Goal: Task Accomplishment & Management: Complete application form

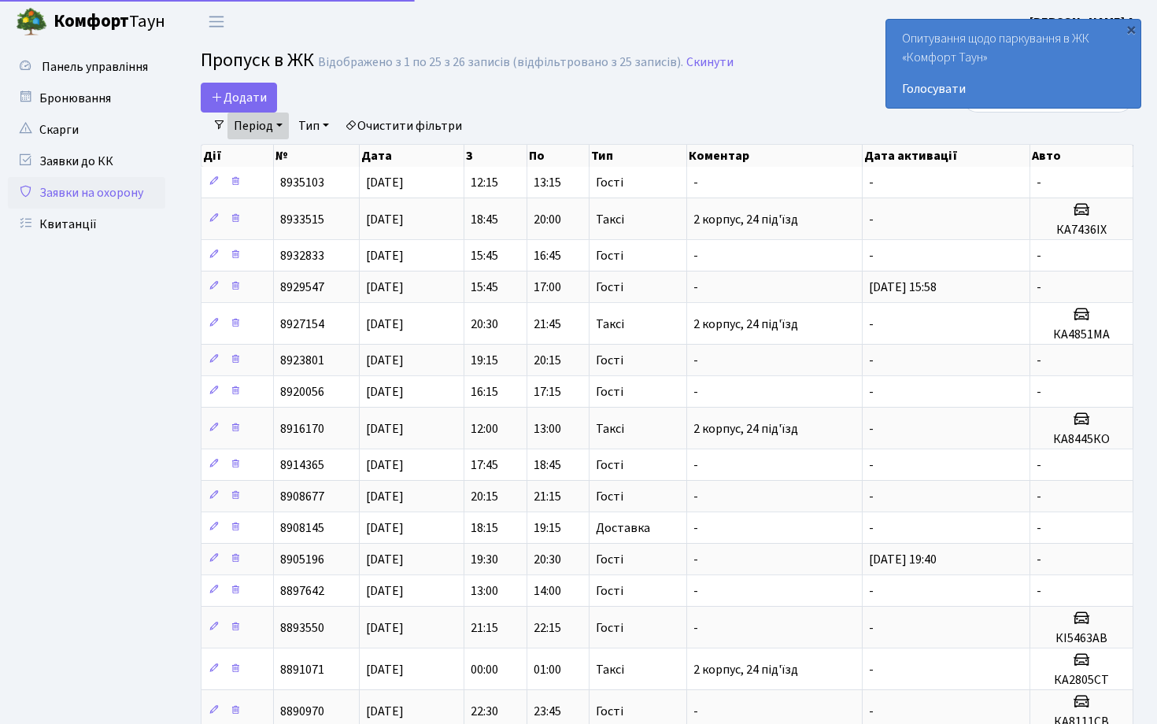
select select "25"
click at [250, 98] on span "Додати" at bounding box center [239, 97] width 56 height 17
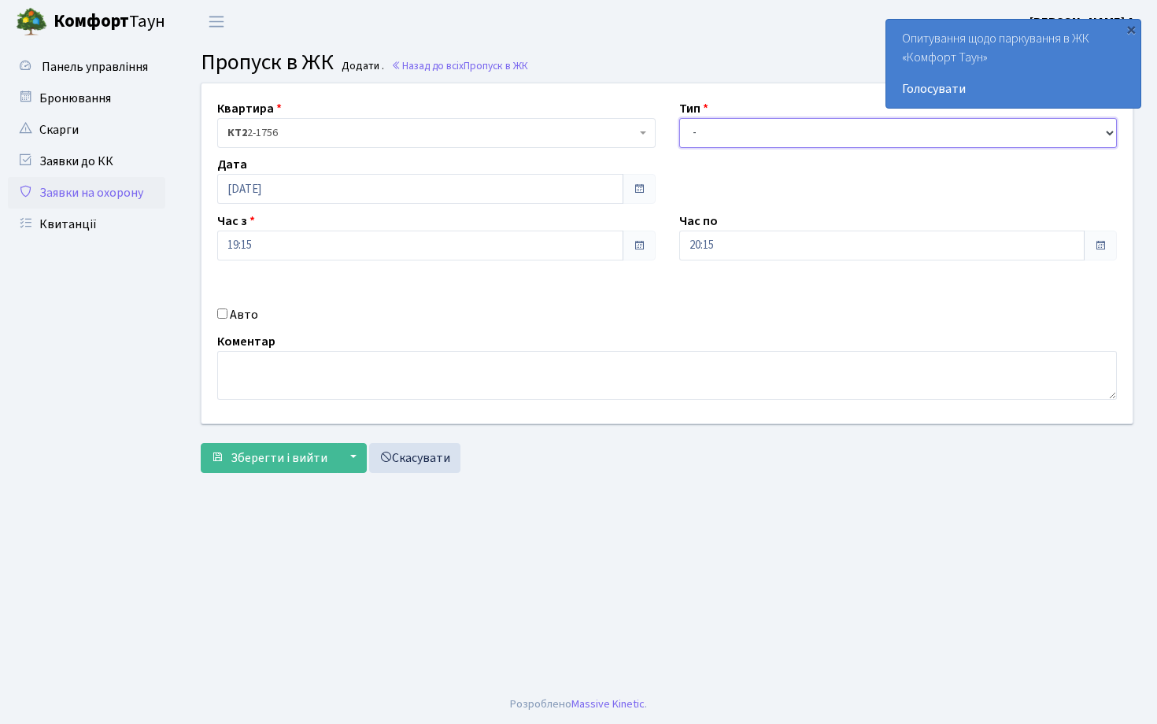
click at [735, 134] on select "- Доставка Таксі Гості Сервіс" at bounding box center [898, 133] width 438 height 30
select select "3"
click at [679, 118] on select "- Доставка Таксі Гості Сервіс" at bounding box center [898, 133] width 438 height 30
click at [647, 243] on span at bounding box center [639, 246] width 33 height 30
click at [634, 242] on span at bounding box center [639, 245] width 13 height 13
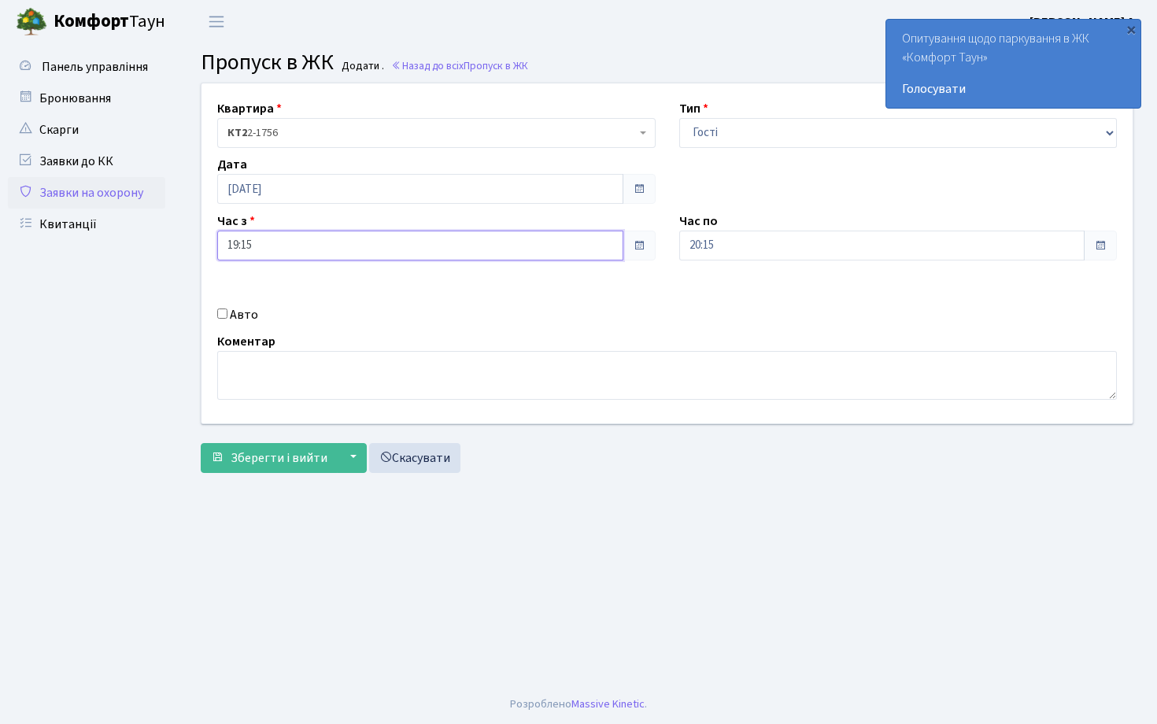
click at [453, 245] on input "19:15" at bounding box center [420, 246] width 406 height 30
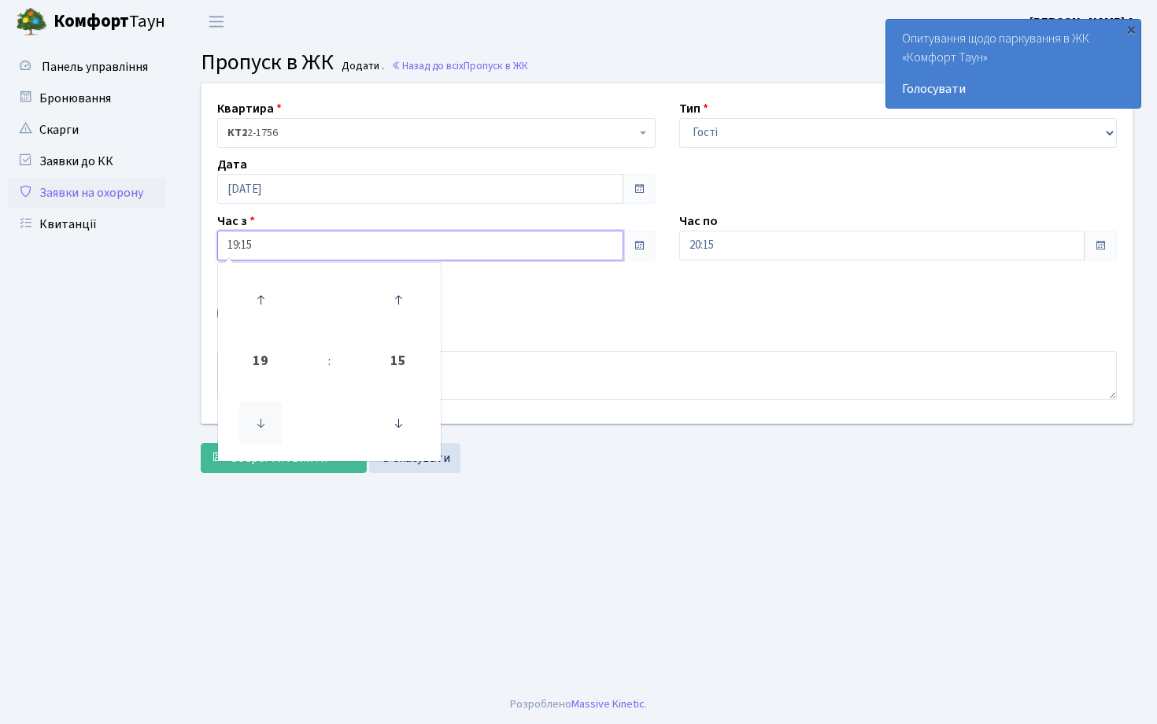
click at [257, 431] on icon at bounding box center [260, 423] width 43 height 43
click at [260, 309] on icon at bounding box center [260, 300] width 43 height 43
click at [394, 303] on icon at bounding box center [398, 300] width 43 height 43
type input "20:30"
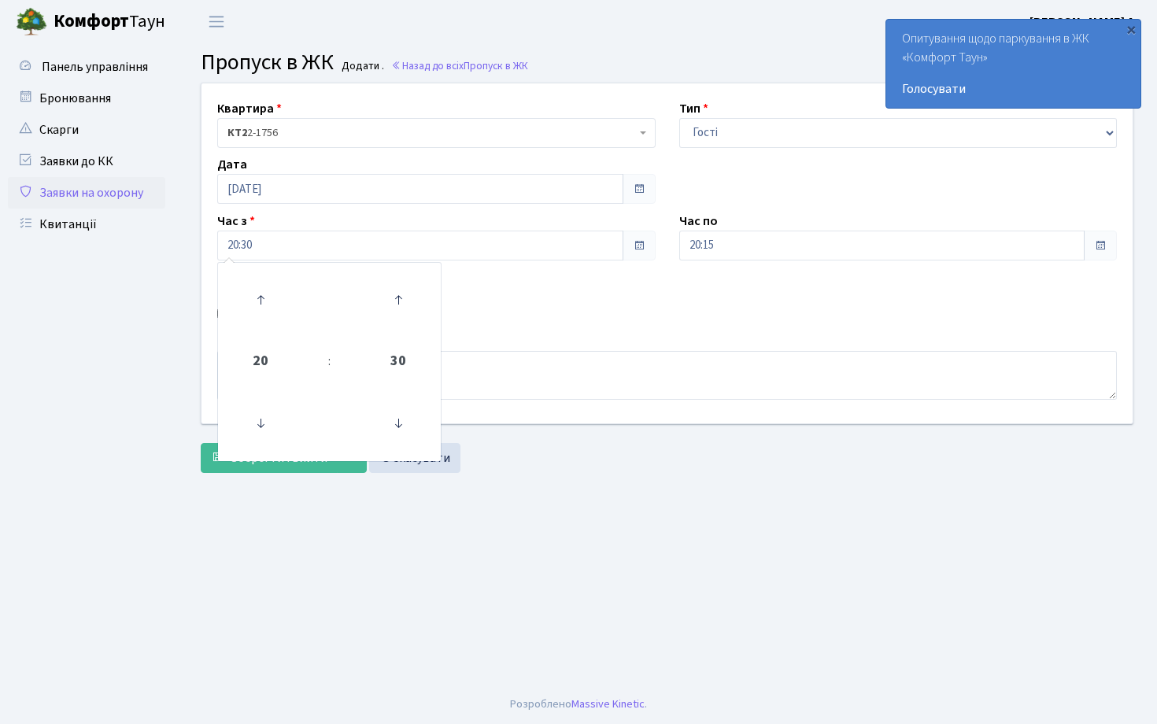
click at [1100, 246] on span at bounding box center [1100, 245] width 13 height 13
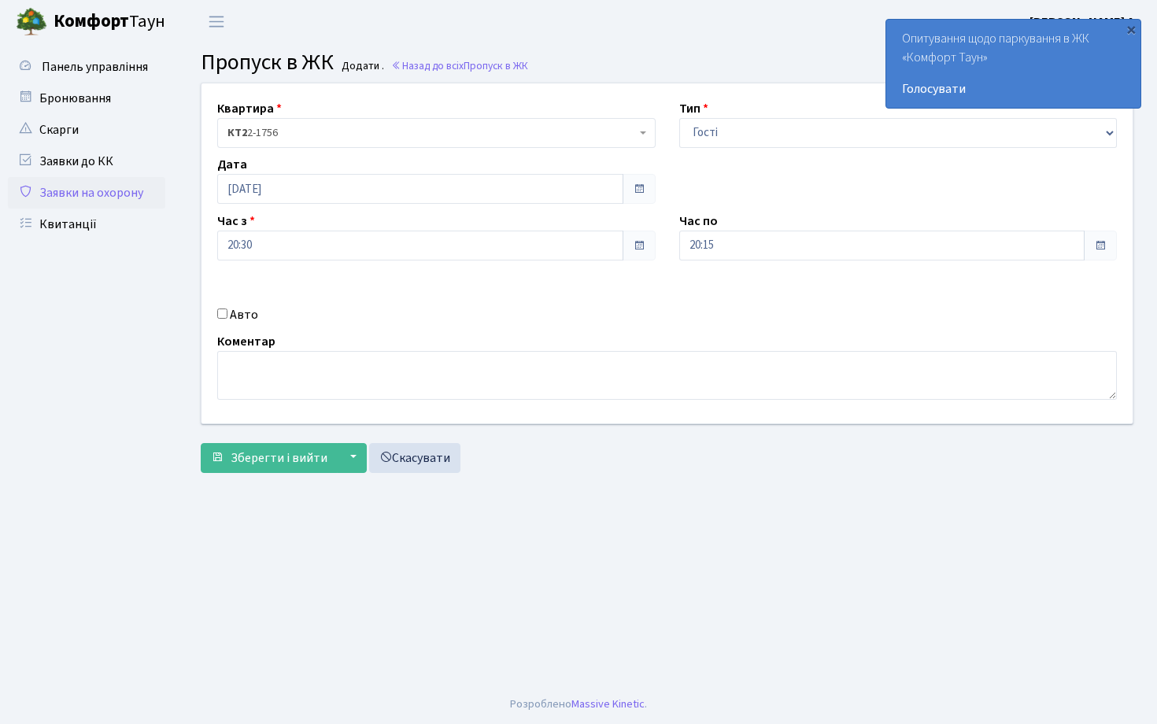
click at [1100, 246] on span at bounding box center [1100, 245] width 13 height 13
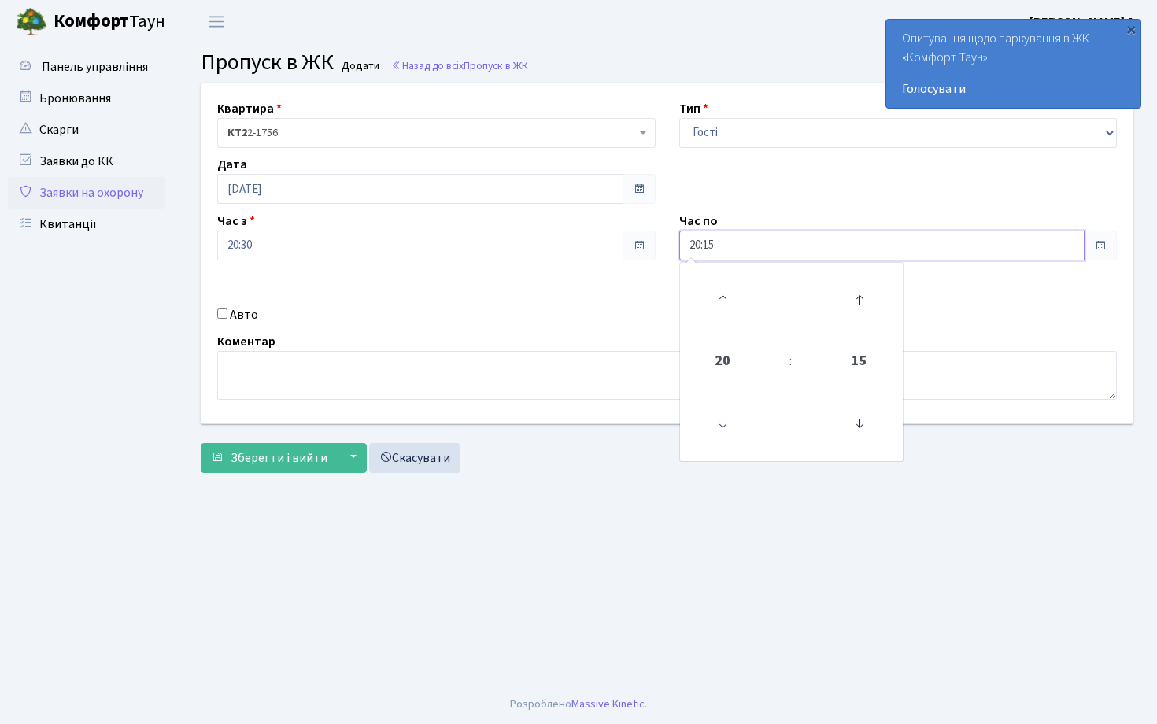
click at [1015, 251] on input "20:15" at bounding box center [882, 246] width 406 height 30
click at [726, 310] on icon at bounding box center [722, 300] width 43 height 43
click at [864, 421] on icon at bounding box center [859, 423] width 43 height 43
type input "22:00"
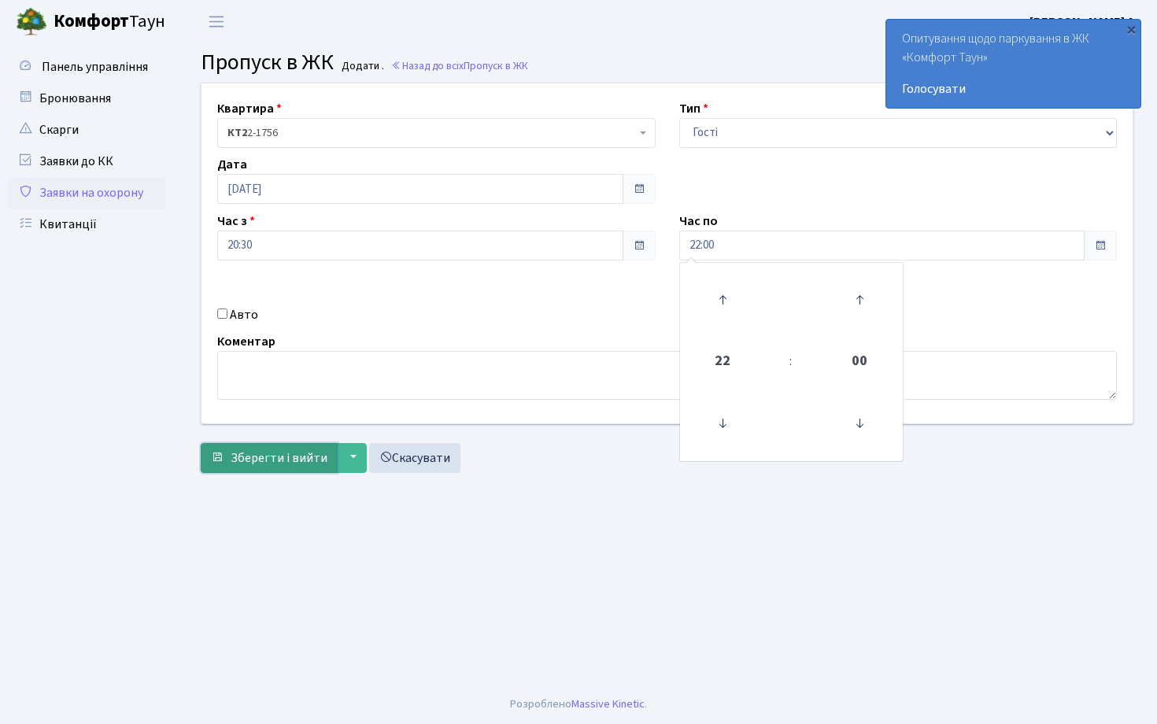
click at [248, 454] on span "Зберегти і вийти" at bounding box center [279, 457] width 97 height 17
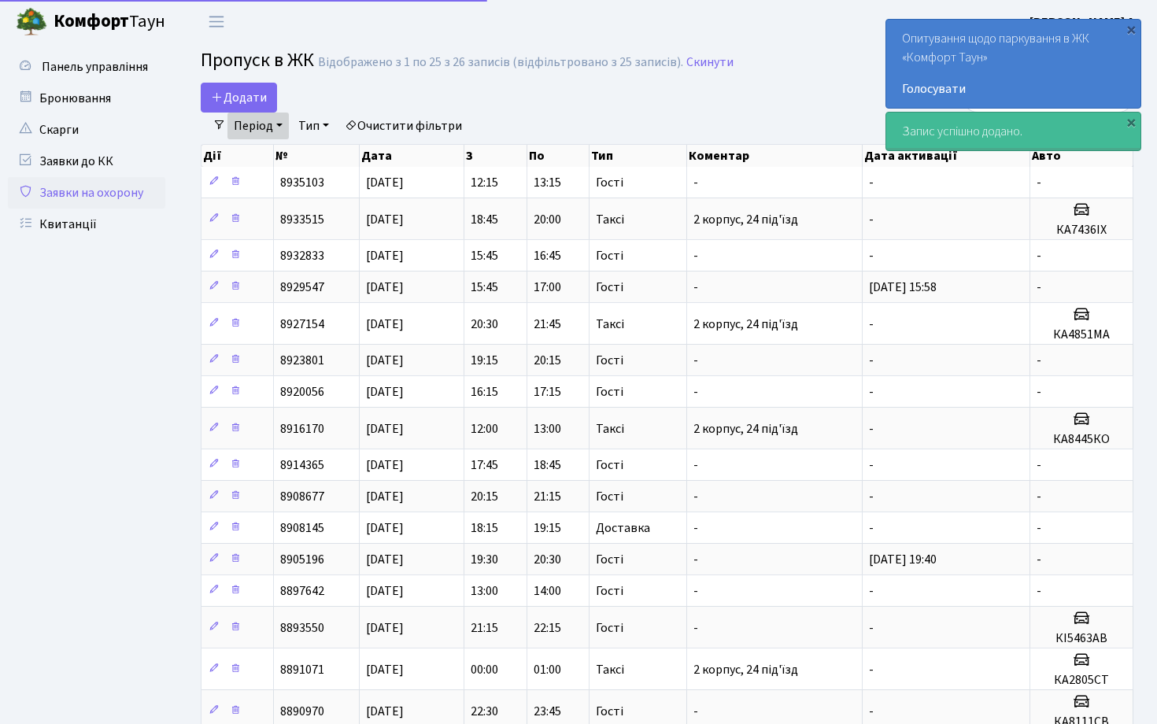
select select "25"
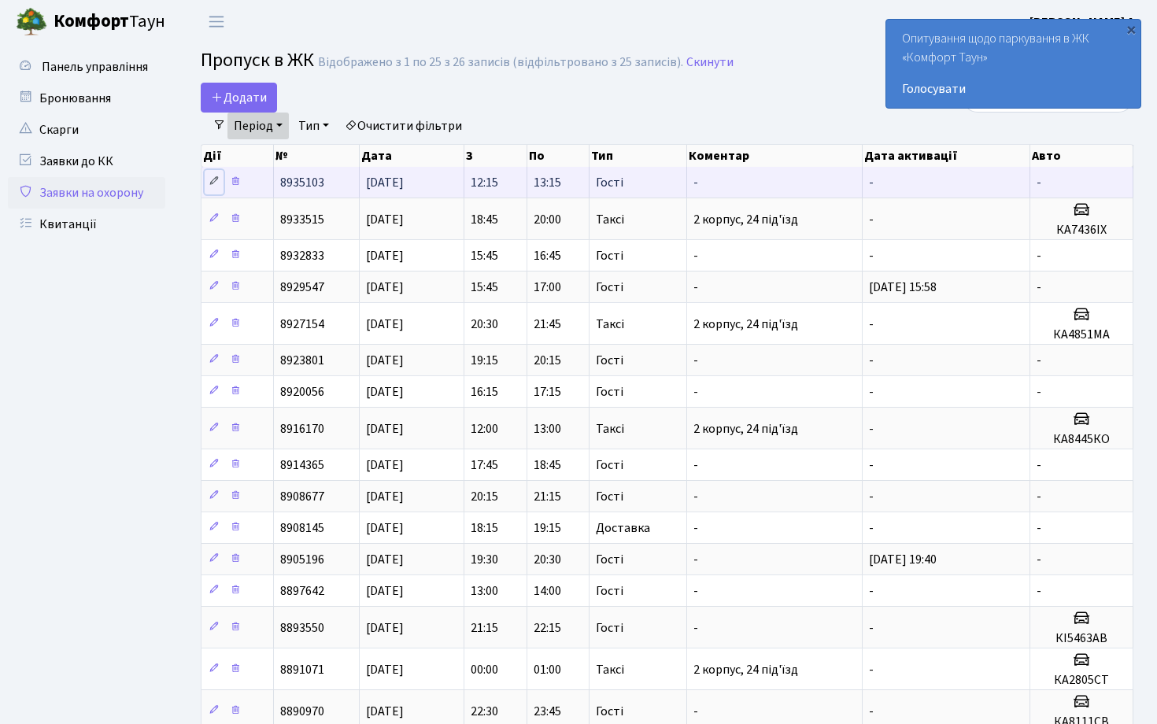
click at [215, 182] on icon at bounding box center [214, 181] width 11 height 11
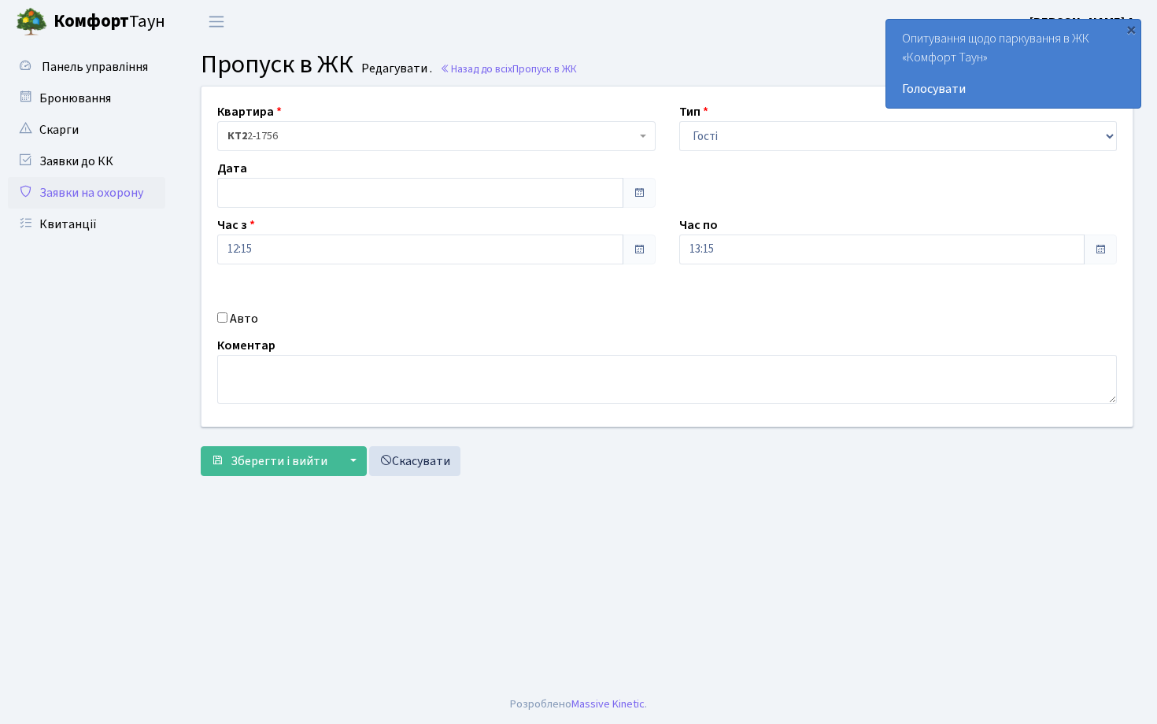
click at [226, 316] on input "Авто" at bounding box center [222, 317] width 10 height 10
checkbox input "true"
click at [797, 305] on input "text" at bounding box center [898, 305] width 438 height 30
paste input "ВЕ 6056"
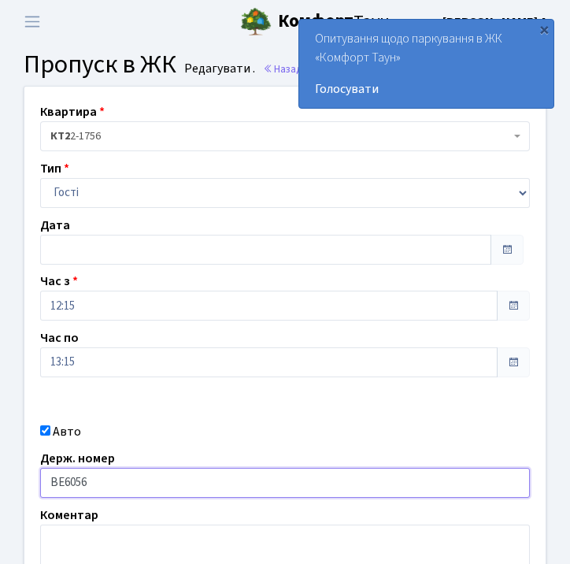
click at [144, 485] on input "ВЕ6056" at bounding box center [285, 483] width 490 height 30
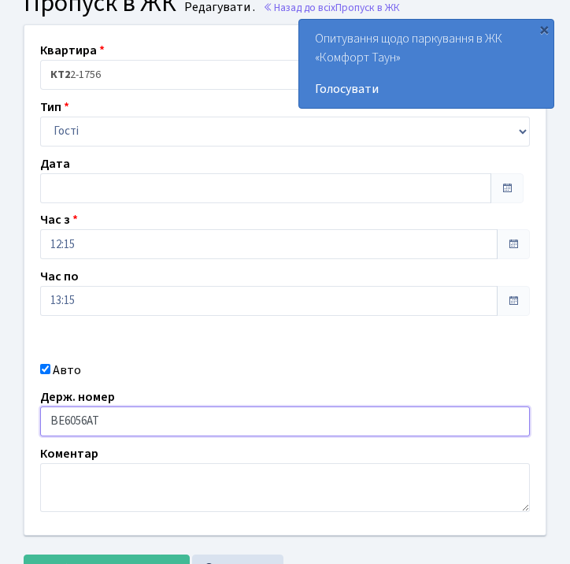
scroll to position [128, 0]
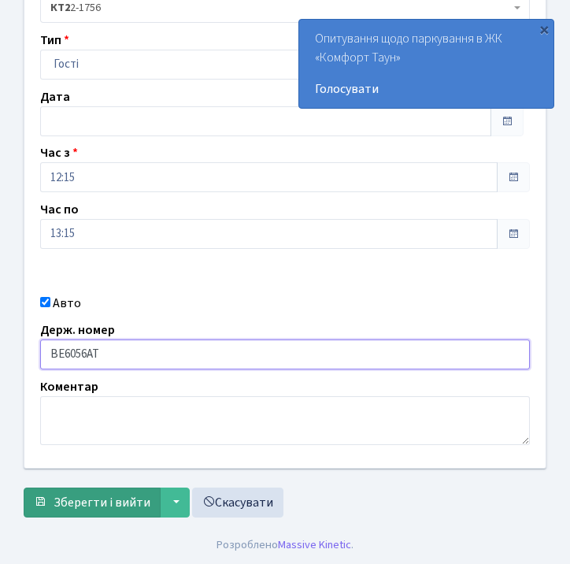
type input "ВЕ6056АТ"
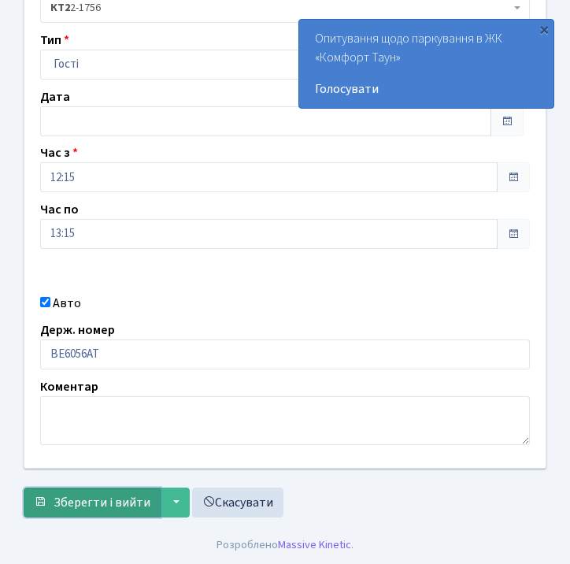
click at [117, 498] on span "Зберегти і вийти" at bounding box center [102, 502] width 97 height 17
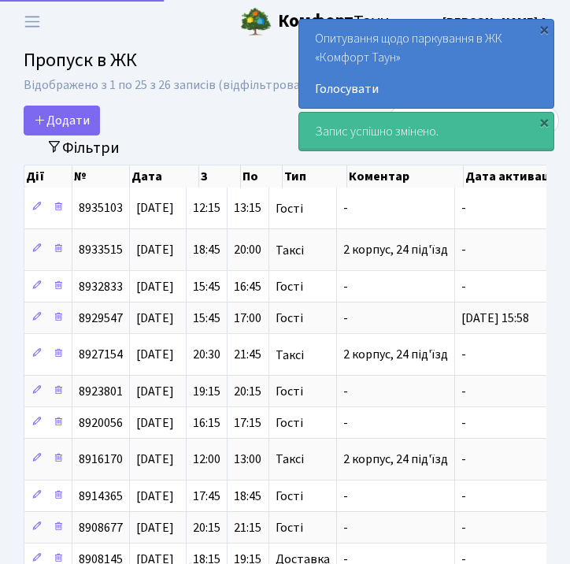
select select "25"
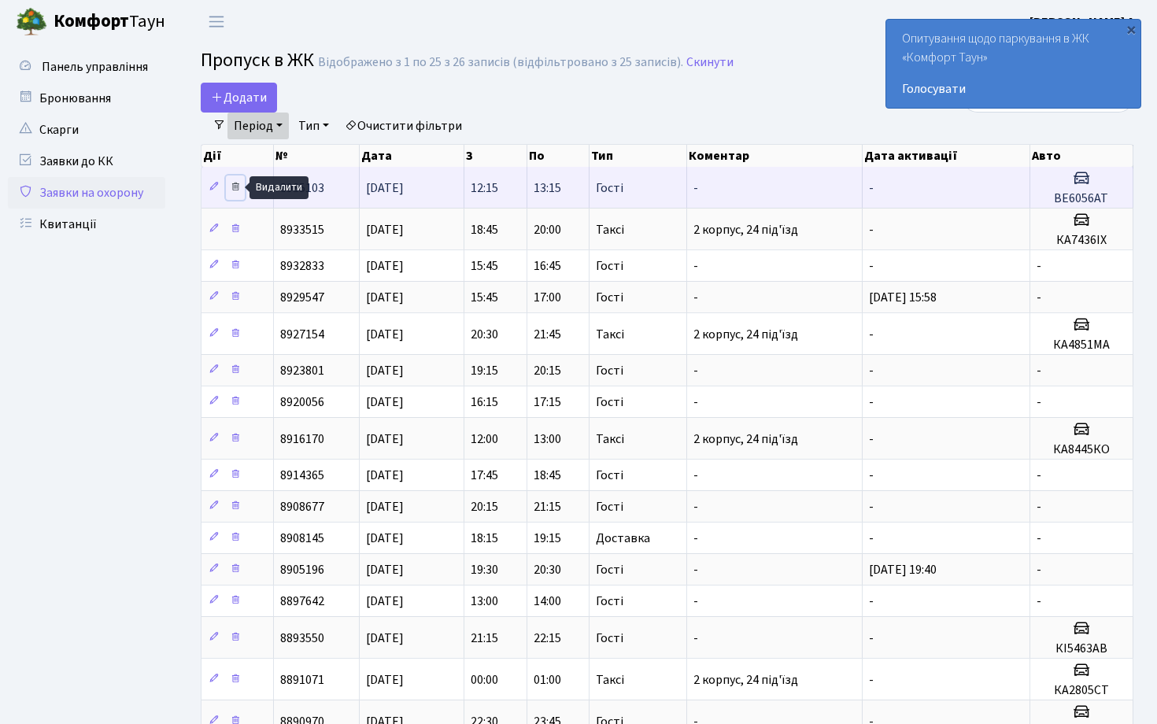
click at [237, 186] on icon at bounding box center [235, 186] width 11 height 11
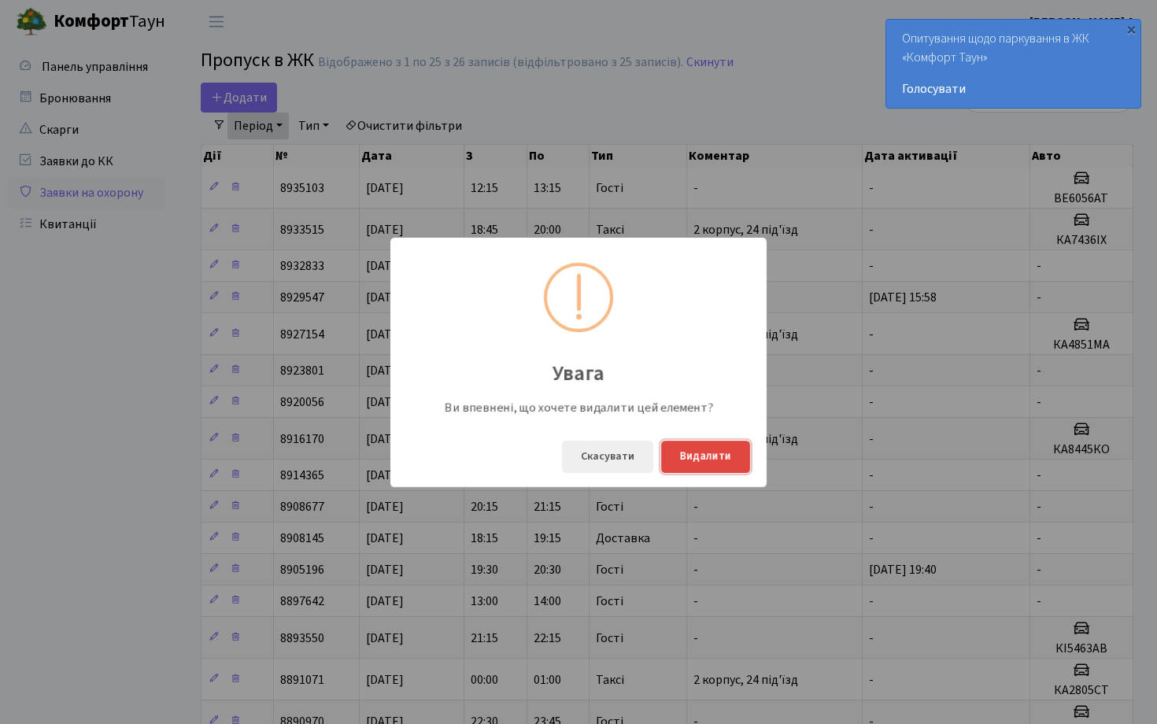
click at [569, 453] on button "Видалити" at bounding box center [705, 457] width 89 height 32
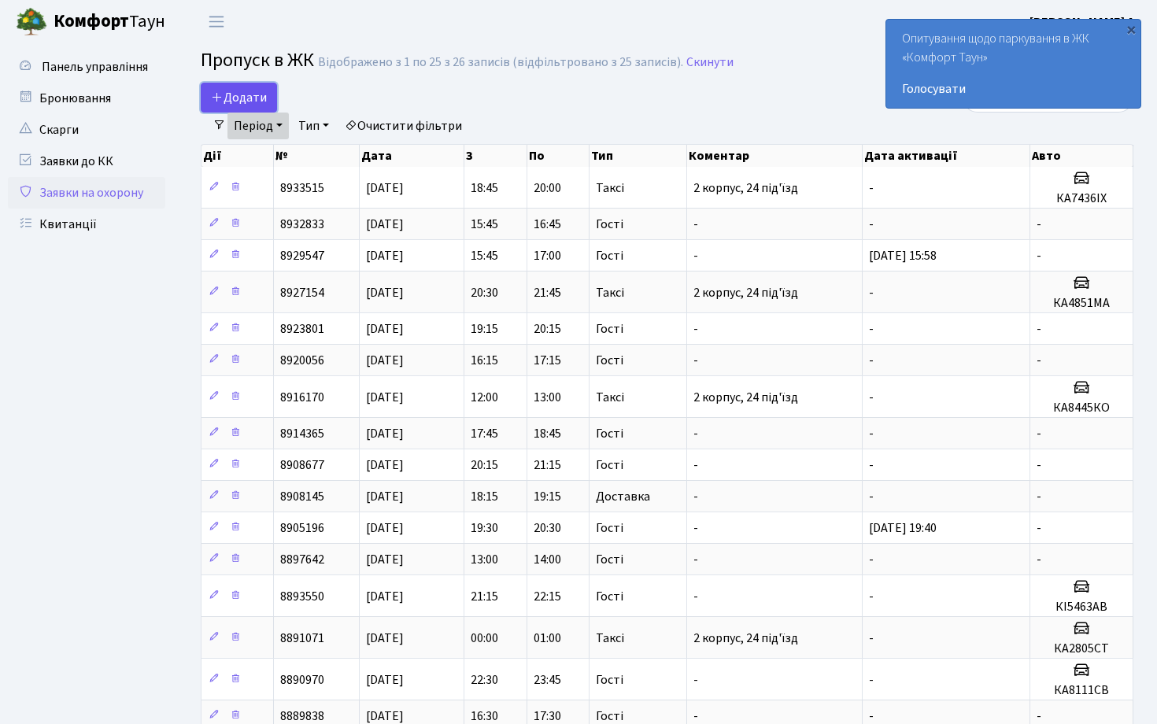
click at [253, 92] on span "Додати" at bounding box center [239, 97] width 56 height 17
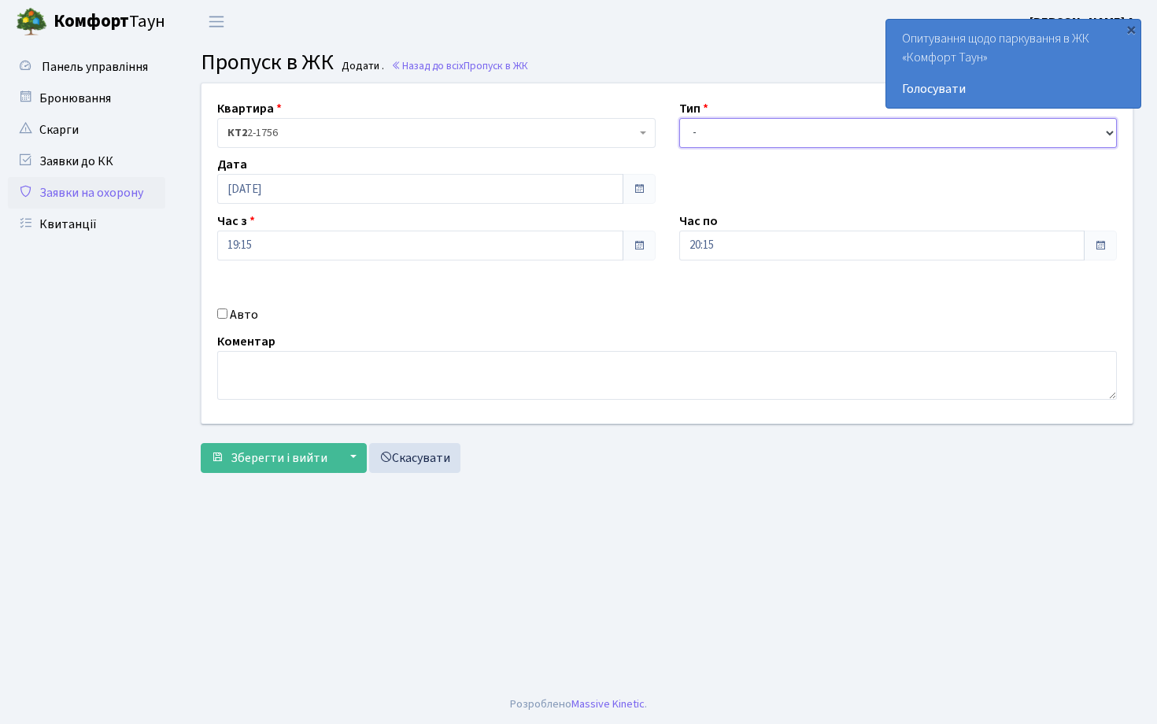
click at [757, 131] on select "- Доставка Таксі Гості Сервіс" at bounding box center [898, 133] width 438 height 30
select select "3"
click at [679, 118] on select "- Доставка Таксі Гості Сервіс" at bounding box center [898, 133] width 438 height 30
click at [481, 249] on input "19:15" at bounding box center [420, 246] width 406 height 30
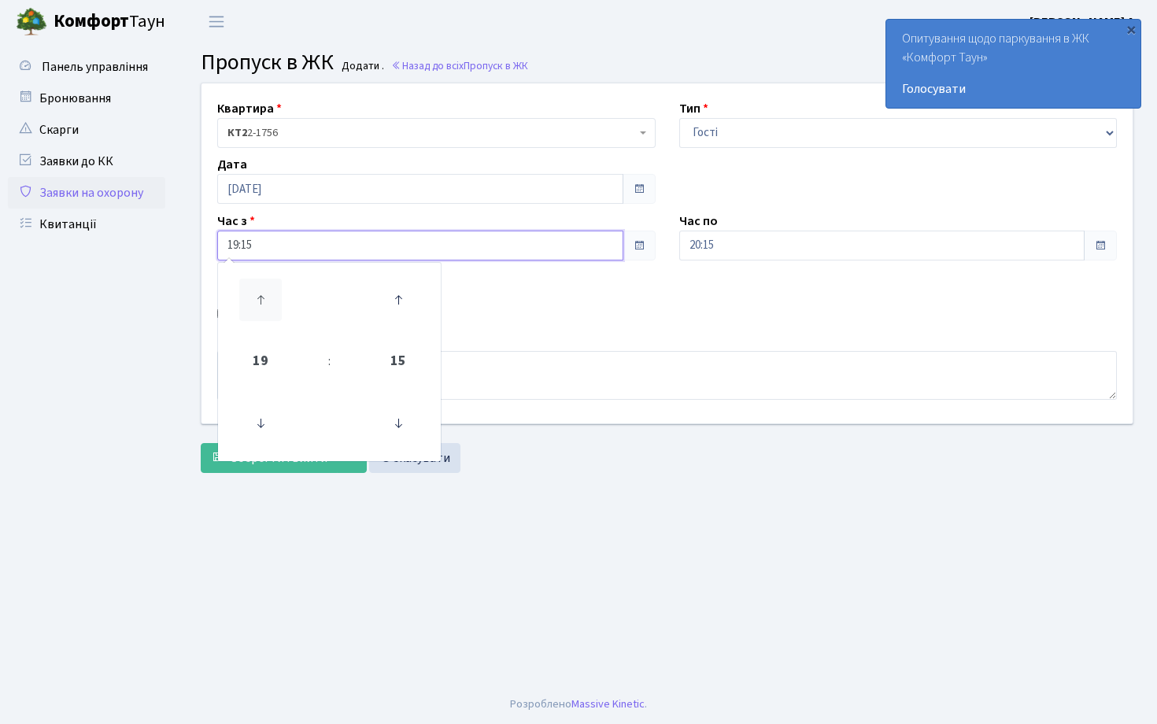
click at [250, 309] on icon at bounding box center [260, 300] width 43 height 43
click at [399, 298] on icon at bounding box center [398, 300] width 43 height 43
type input "20:30"
click at [852, 244] on input "20:15" at bounding box center [882, 246] width 406 height 30
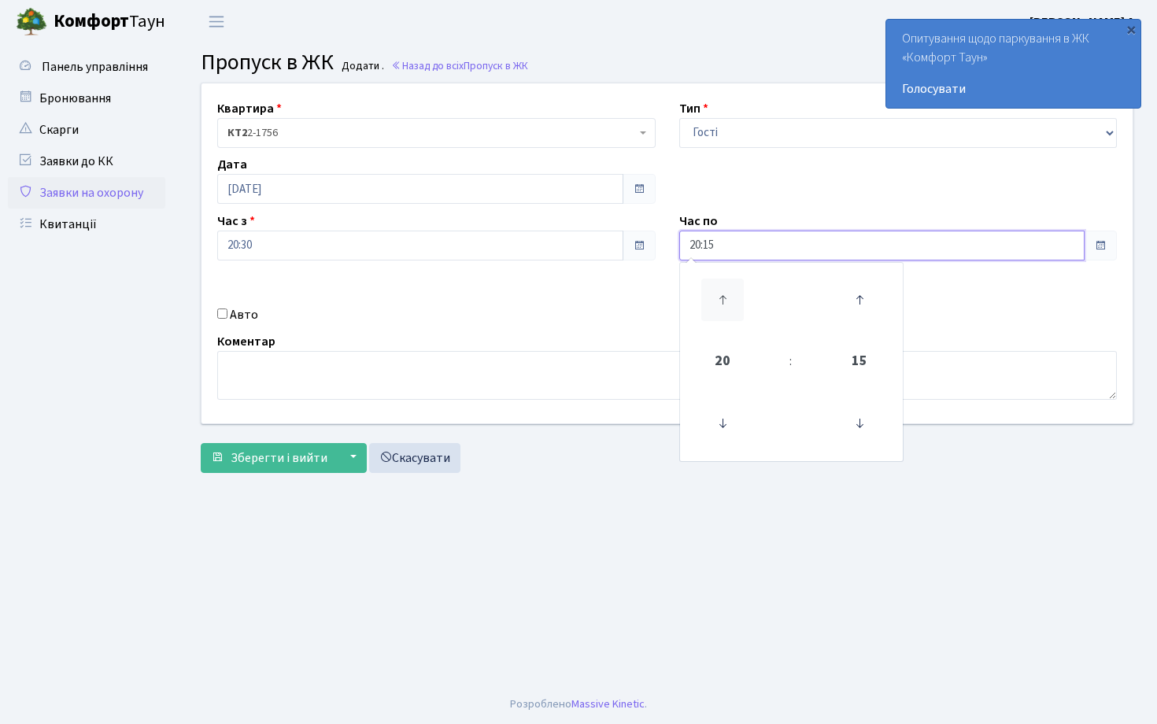
click at [721, 317] on icon at bounding box center [722, 300] width 43 height 43
click at [866, 421] on icon at bounding box center [859, 423] width 43 height 43
type input "22:00"
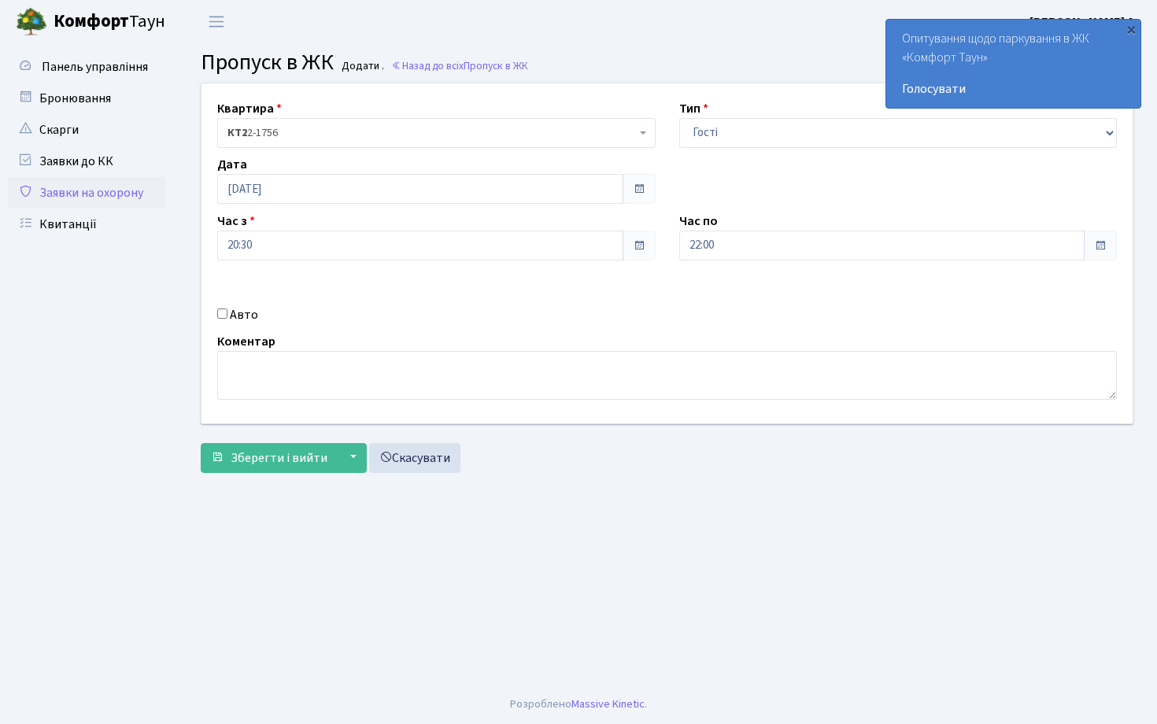
click at [217, 313] on input "Авто" at bounding box center [222, 314] width 10 height 10
checkbox input "true"
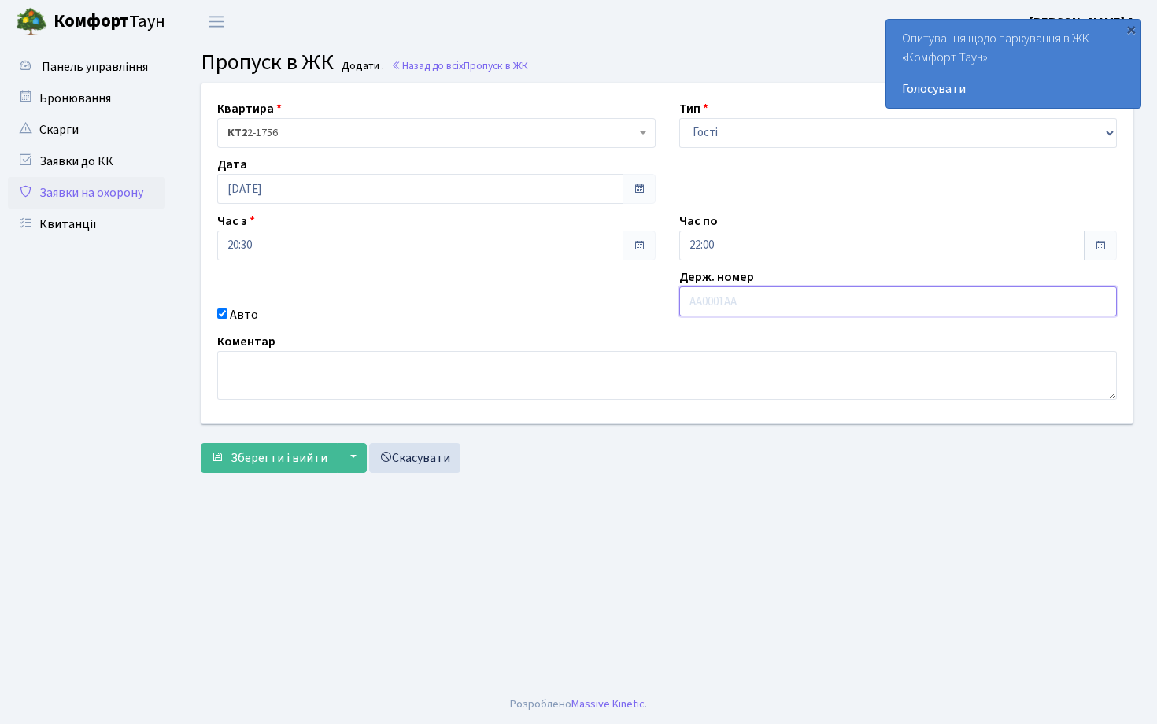
paste input "ВЕ 6056"
click at [691, 302] on input "ВЕ6056А" at bounding box center [898, 302] width 438 height 30
click at [738, 307] on input "ВЕ6056А" at bounding box center [898, 302] width 438 height 30
type input "ВЕ6056АТ"
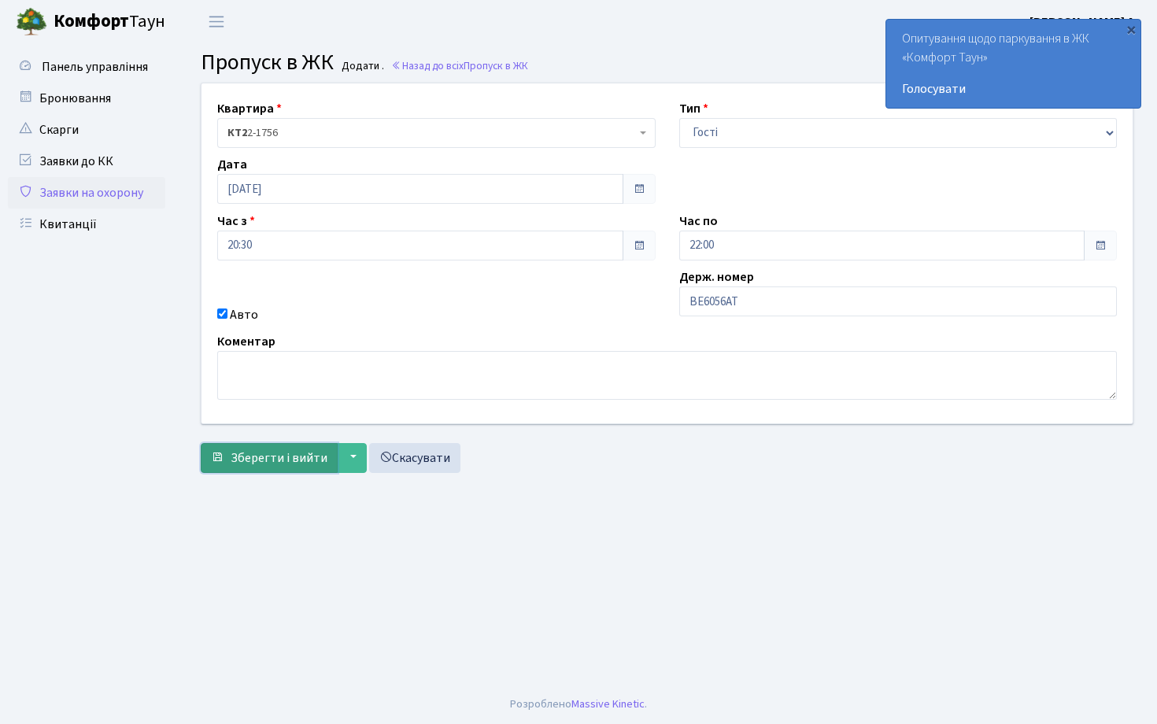
click at [295, 457] on span "Зберегти і вийти" at bounding box center [279, 457] width 97 height 17
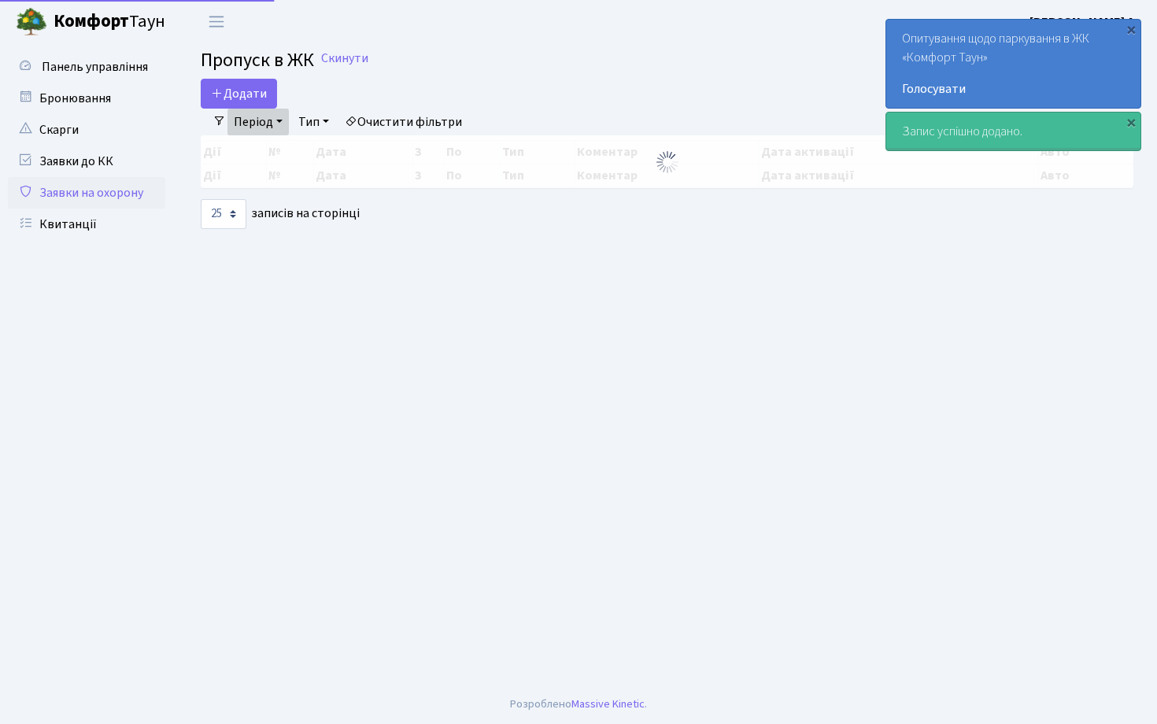
select select "25"
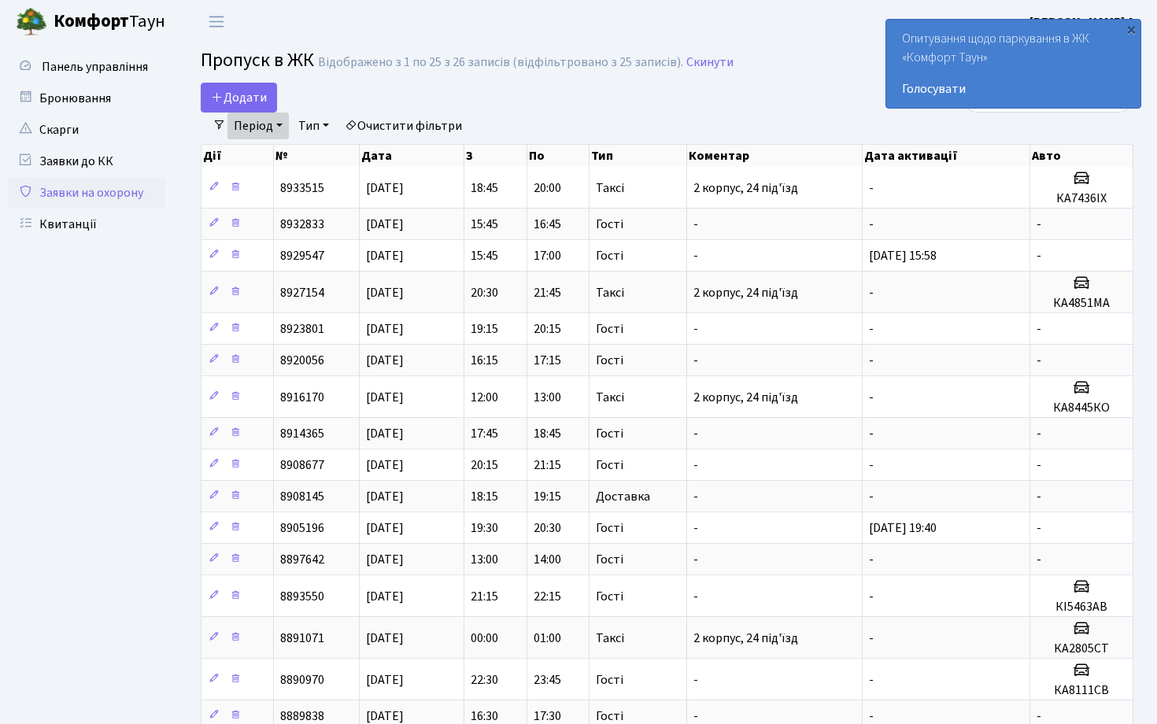
click at [284, 121] on link "Період" at bounding box center [257, 126] width 61 height 27
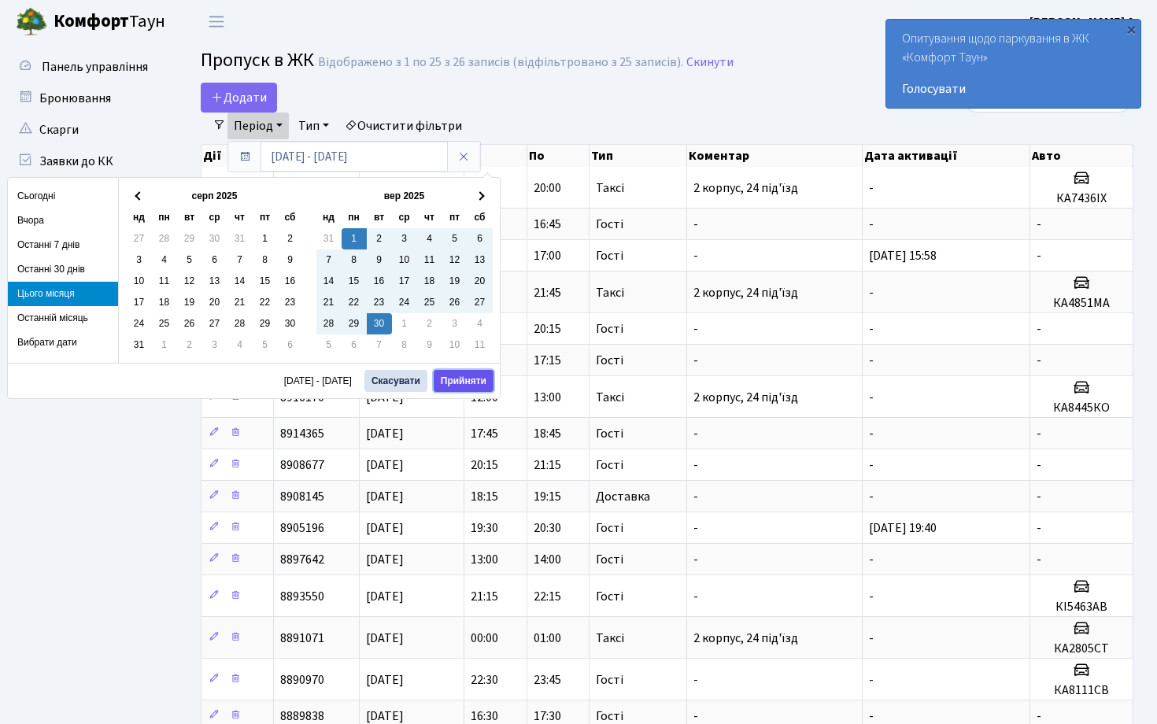
click at [456, 379] on button "Прийняти" at bounding box center [464, 381] width 60 height 22
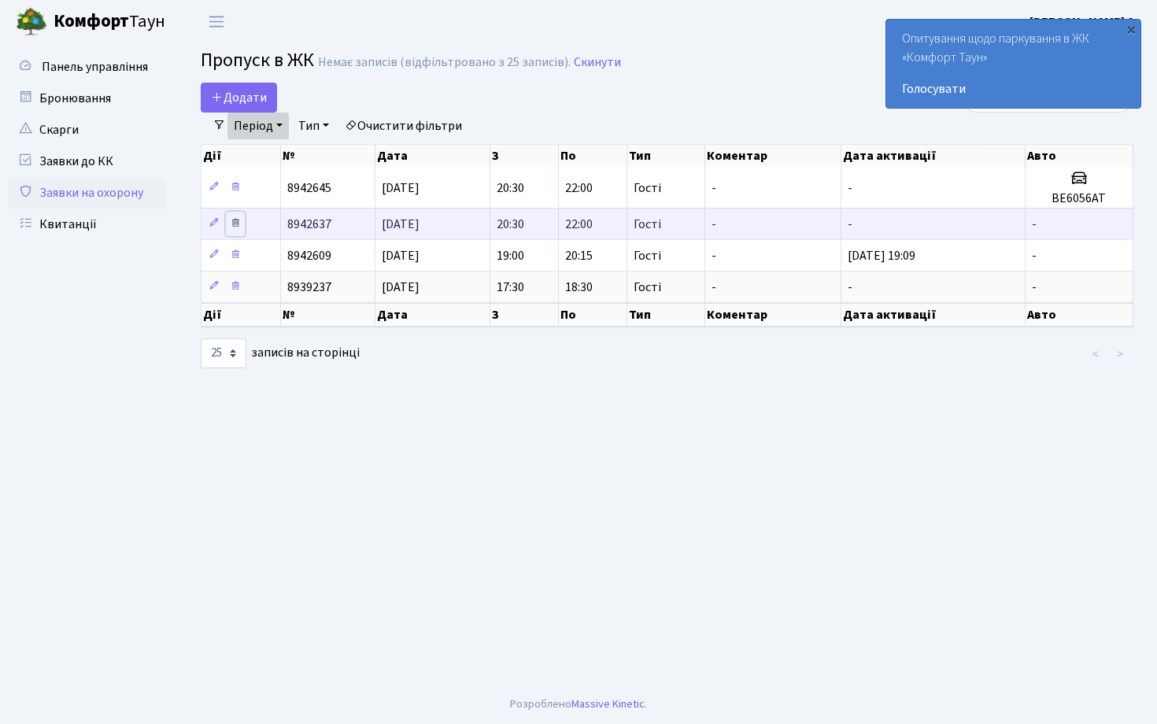
click at [236, 224] on icon at bounding box center [235, 222] width 11 height 11
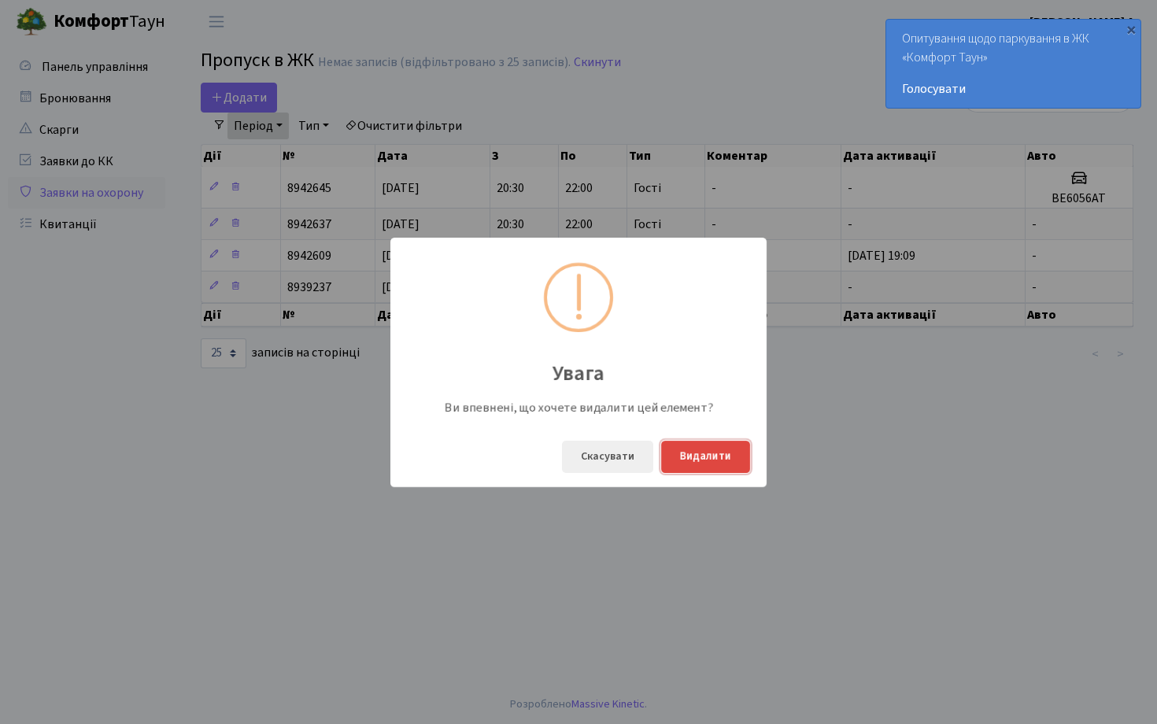
click at [694, 455] on button "Видалити" at bounding box center [705, 457] width 89 height 32
